Goal: Task Accomplishment & Management: Manage account settings

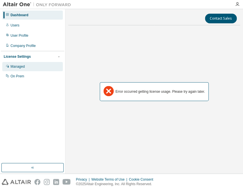
click at [12, 64] on div "Managed" at bounding box center [32, 66] width 60 height 9
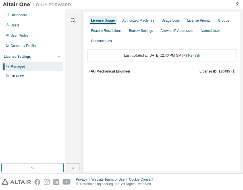
click at [111, 73] on div "AU Mechanical Engineer" at bounding box center [111, 71] width 40 height 5
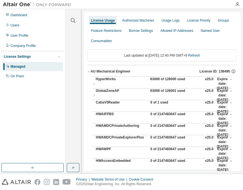
click at [155, 79] on div "63000 of 126000 used" at bounding box center [175, 84] width 51 height 14
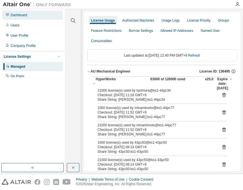
click at [26, 14] on div "Dashboard" at bounding box center [19, 15] width 17 height 5
